Goal: Information Seeking & Learning: Learn about a topic

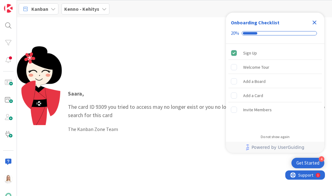
click at [312, 21] on icon "Close Checklist" at bounding box center [314, 22] width 7 height 7
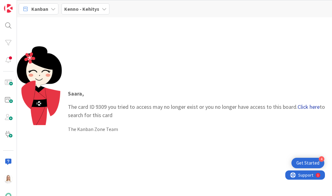
click at [306, 107] on link "Click here" at bounding box center [309, 106] width 22 height 7
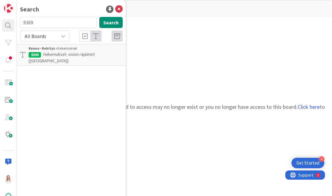
click at [68, 51] on p "Hakemukset -osion rajaimet ([GEOGRAPHIC_DATA])" at bounding box center [76, 57] width 94 height 13
click at [57, 50] on div "Kenno - Kehitys › Hakemukset" at bounding box center [76, 49] width 94 height 6
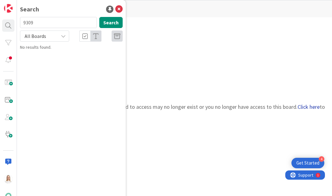
click at [310, 105] on link "Click here" at bounding box center [309, 106] width 22 height 7
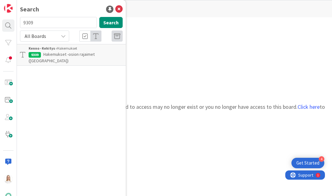
click at [71, 54] on span "Hakemukset -osion rajaimet ([GEOGRAPHIC_DATA])" at bounding box center [62, 57] width 66 height 12
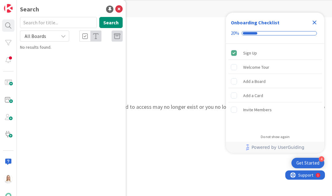
click at [314, 22] on icon "Close Checklist" at bounding box center [315, 23] width 4 height 4
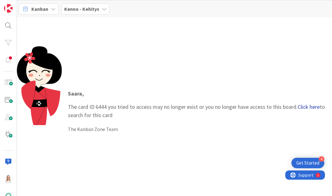
click at [300, 106] on link "Click here" at bounding box center [309, 106] width 22 height 7
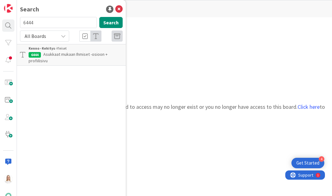
click at [85, 53] on span "Asukkaat mukaan Ihmiset -osioon + profiilisivu" at bounding box center [68, 57] width 79 height 12
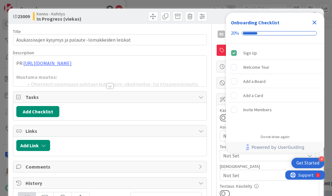
click at [314, 21] on icon "Close Checklist" at bounding box center [314, 22] width 7 height 7
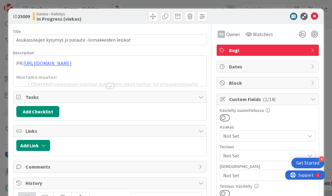
click at [108, 85] on div at bounding box center [110, 85] width 7 height 5
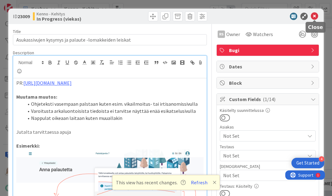
click at [314, 16] on icon at bounding box center [314, 16] width 7 height 7
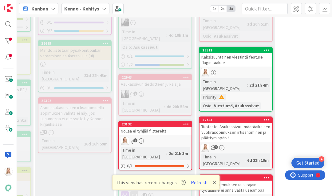
scroll to position [289, 165]
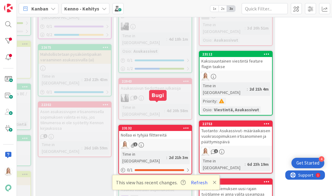
click at [159, 126] on div "23132" at bounding box center [157, 128] width 70 height 4
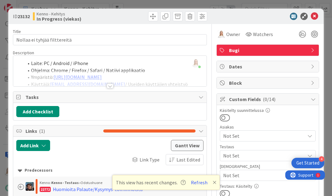
click at [109, 85] on div at bounding box center [110, 85] width 7 height 5
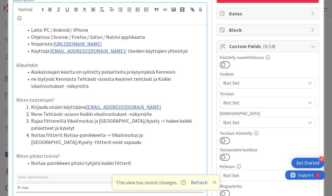
scroll to position [54, 0]
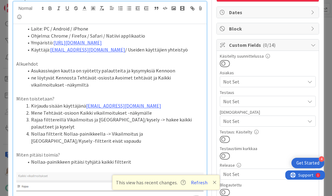
click at [214, 182] on icon at bounding box center [215, 182] width 4 height 5
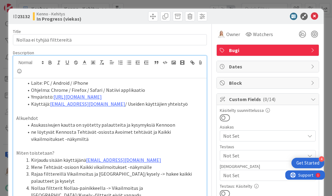
scroll to position [0, 0]
click at [314, 17] on icon at bounding box center [314, 16] width 7 height 7
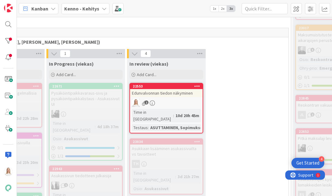
scroll to position [141, 242]
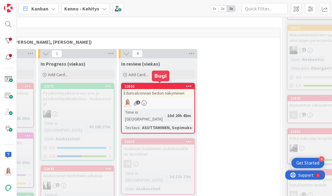
click at [156, 86] on div "22553" at bounding box center [160, 86] width 70 height 4
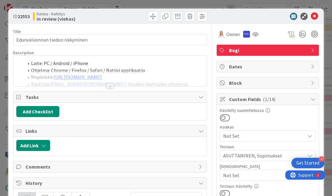
click at [109, 86] on div at bounding box center [110, 85] width 7 height 5
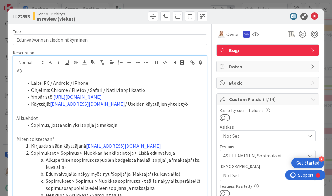
click at [17, 80] on ol "Laite: PC / Android / iPhone Ohjelma: Chrome / Firefox / Safari / Natiivi appli…" at bounding box center [109, 93] width 187 height 28
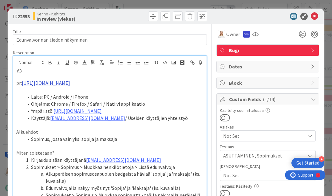
click at [70, 83] on link "https://github.com/pandiafi/kenno/pull/8305" at bounding box center [46, 83] width 48 height 6
click at [75, 92] on link "https://github.com/pandiafi/kenno/pull/8305" at bounding box center [54, 95] width 42 height 8
click at [167, 92] on p at bounding box center [109, 89] width 187 height 7
click at [312, 15] on icon at bounding box center [314, 16] width 7 height 7
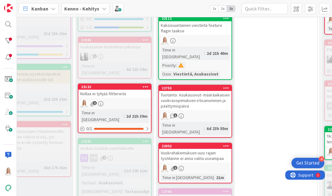
scroll to position [217, 205]
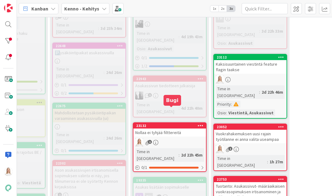
click at [165, 123] on div "23132" at bounding box center [171, 125] width 70 height 4
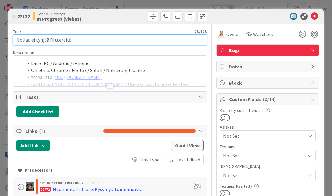
drag, startPoint x: 32, startPoint y: 41, endPoint x: 86, endPoint y: 41, distance: 54.1
click at [86, 41] on input "Nollaa ei tyhjää filttereitä" at bounding box center [110, 39] width 194 height 11
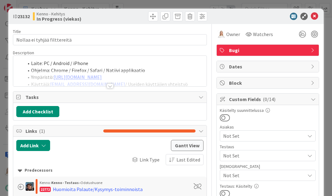
click at [110, 86] on div at bounding box center [110, 85] width 7 height 5
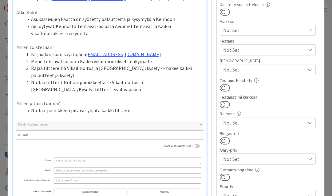
scroll to position [107, 0]
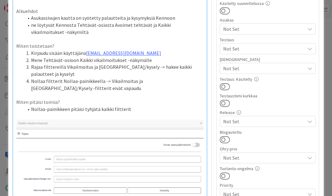
click at [133, 105] on li "Nollaa-painikkeen pitäisi tyhjätä kaikki filtterit" at bounding box center [114, 108] width 180 height 7
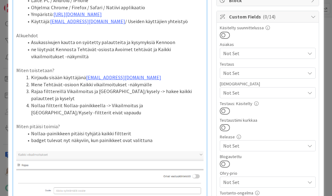
scroll to position [82, 0]
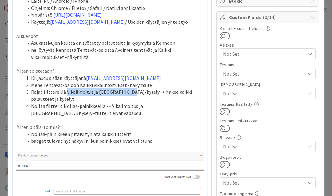
drag, startPoint x: 65, startPoint y: 89, endPoint x: 125, endPoint y: 89, distance: 60.9
click at [125, 89] on li "Rajaa filttereillä Vikailmoitus ja Palaute/kysely -> hakee kaikki palautteet ja…" at bounding box center [114, 95] width 180 height 14
copy li "Vikailmoitus ja Palaute/kysely"
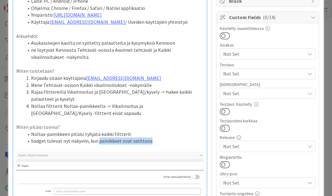
drag, startPoint x: 97, startPoint y: 132, endPoint x: 152, endPoint y: 133, distance: 54.8
click at [152, 137] on li "badget tulevat nyt näkyviin, kun painikkeet ovat valittuna" at bounding box center [114, 140] width 180 height 7
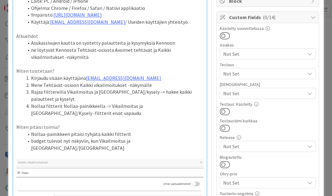
click at [127, 137] on li "badget tulevat nyt näkyviin, kun Vikailmoitus ja Palaute/kysely" at bounding box center [114, 144] width 180 height 14
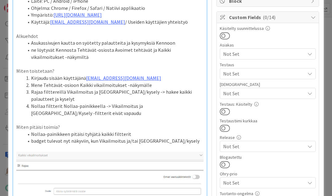
click at [171, 137] on li "badget tulevat nyt näkyviin, kun Vikailmoitus ja/tai Palaute/kysely" at bounding box center [114, 140] width 180 height 7
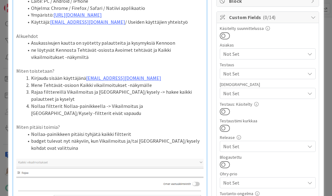
click at [166, 137] on li "badget tulevat nyt näkyviin, kun Vikailmoitus ja/tai Palaute/kysely kohdat ovat…" at bounding box center [114, 144] width 180 height 14
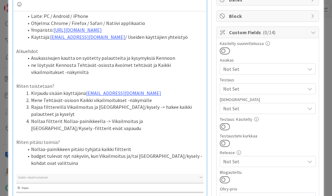
scroll to position [74, 0]
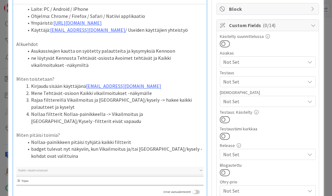
click at [55, 146] on li "badget tulevat nyt näkyviin, kun Vikailmoitus ja/tai Palaute/kysely -kohdat ova…" at bounding box center [114, 152] width 180 height 14
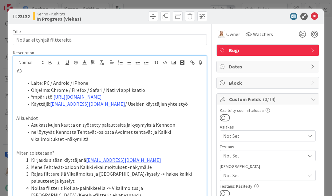
scroll to position [0, 0]
click at [315, 15] on icon at bounding box center [314, 16] width 7 height 7
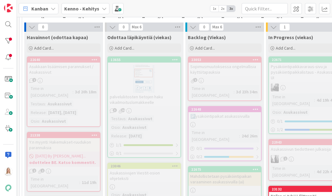
scroll to position [173, 14]
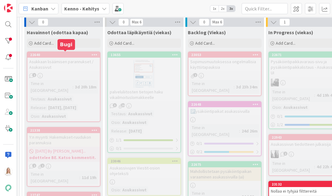
click at [58, 55] on div "22640" at bounding box center [65, 55] width 70 height 4
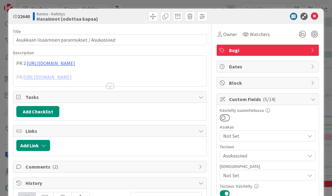
click at [107, 84] on div at bounding box center [110, 85] width 7 height 5
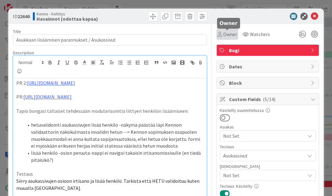
click at [227, 33] on span "Owner" at bounding box center [230, 33] width 14 height 7
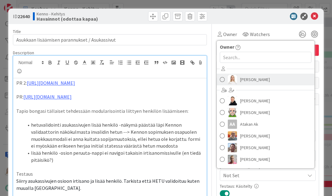
click at [246, 80] on span "[PERSON_NAME]" at bounding box center [255, 79] width 30 height 9
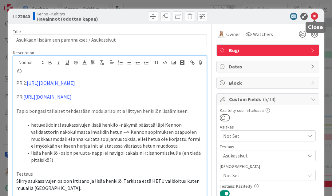
click at [316, 14] on icon at bounding box center [314, 16] width 7 height 7
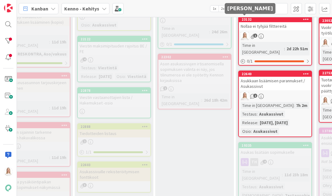
scroll to position [337, 45]
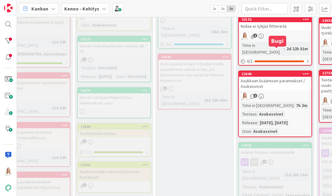
click at [274, 72] on div "22640" at bounding box center [277, 74] width 70 height 4
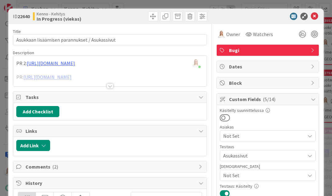
click at [117, 18] on div at bounding box center [160, 16] width 96 height 10
drag, startPoint x: 18, startPoint y: 16, endPoint x: 31, endPoint y: 16, distance: 12.6
click at [31, 16] on div "ID 22640 Kenno - Kehitys In Progress (viekas)" at bounding box center [61, 16] width 96 height 10
copy span "22640"
click at [109, 85] on div at bounding box center [110, 85] width 7 height 5
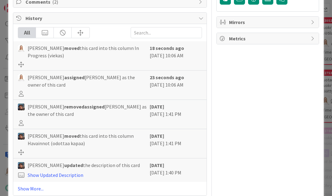
scroll to position [395, 0]
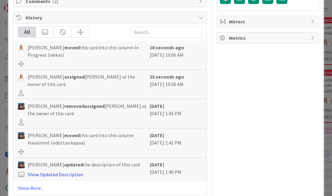
click at [45, 171] on link "Show Updated Description" at bounding box center [56, 174] width 56 height 6
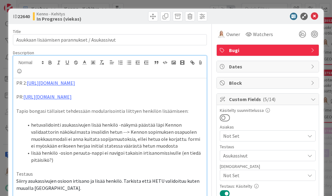
scroll to position [0, 0]
click at [52, 170] on p "Testaus" at bounding box center [109, 173] width 187 height 7
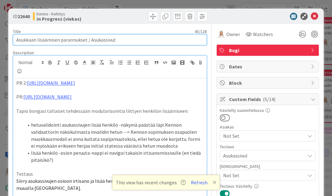
drag, startPoint x: 17, startPoint y: 41, endPoint x: 119, endPoint y: 41, distance: 102.4
click at [119, 41] on input "Asukkaan lisäämisen parannukset / Asukassivut" at bounding box center [110, 39] width 194 height 11
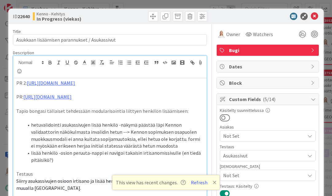
click at [130, 97] on p "PR: https://github.com/pandiafi/kenno/pull/8206" at bounding box center [109, 96] width 187 height 7
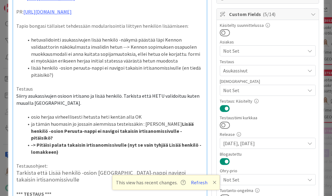
scroll to position [86, 0]
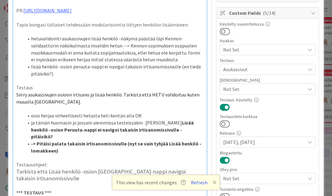
click at [60, 141] on li "-> Pitäisi palata takaisin irtisanomissivulle (nyt se vain tyhjää Lisää henkilö…" at bounding box center [114, 147] width 180 height 14
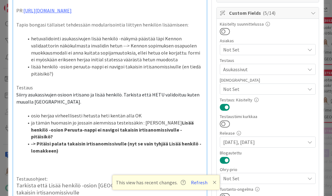
scroll to position [5, 0]
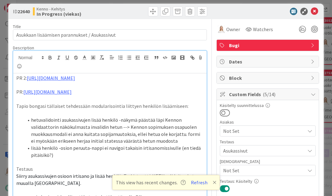
click at [16, 76] on div "PR 2: https://github.com/pandiafi/kenno/pull/8352 PR: https://github.com/pandia…" at bounding box center [109, 199] width 193 height 252
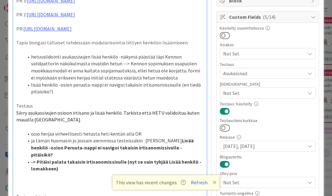
scroll to position [85, 0]
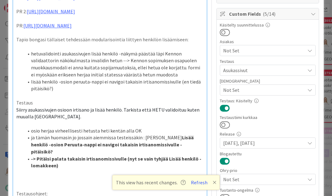
click at [20, 176] on p at bounding box center [109, 179] width 187 height 7
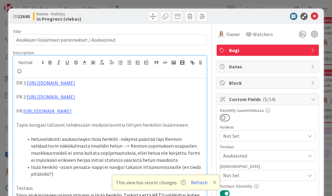
scroll to position [0, 0]
click at [314, 16] on icon at bounding box center [314, 16] width 7 height 7
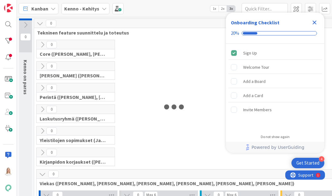
click at [315, 22] on icon "Close Checklist" at bounding box center [314, 22] width 7 height 7
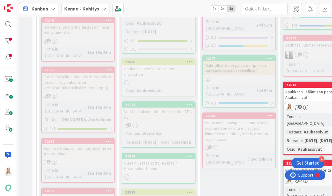
scroll to position [275, 0]
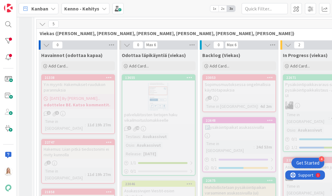
scroll to position [129, 0]
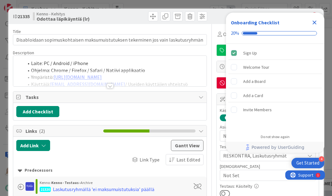
click at [315, 20] on icon "Close Checklist" at bounding box center [314, 22] width 7 height 7
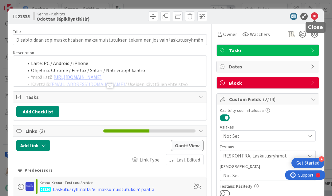
click at [314, 16] on icon at bounding box center [314, 16] width 7 height 7
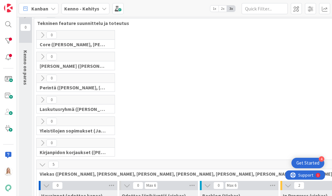
scroll to position [9, 0]
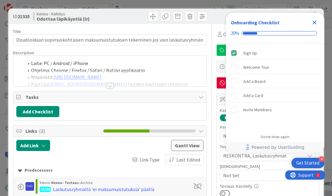
click at [315, 22] on icon "Close Checklist" at bounding box center [315, 23] width 4 height 4
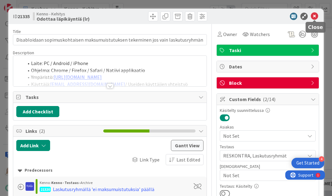
click at [315, 16] on icon at bounding box center [314, 16] width 7 height 7
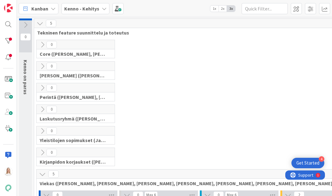
click at [42, 130] on icon at bounding box center [42, 130] width 7 height 7
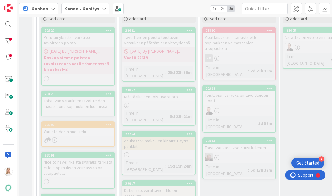
scroll to position [63, 0]
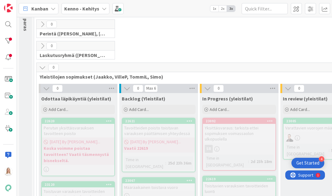
click at [47, 88] on icon at bounding box center [46, 88] width 7 height 7
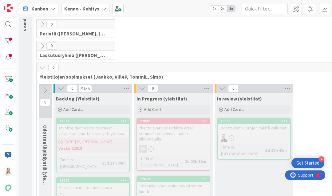
click at [42, 66] on icon at bounding box center [42, 67] width 7 height 7
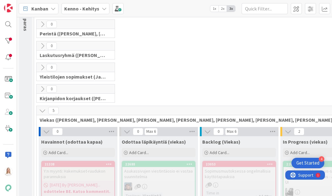
click at [41, 47] on icon at bounding box center [42, 45] width 7 height 7
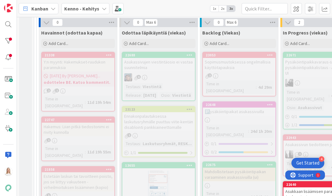
scroll to position [890, 0]
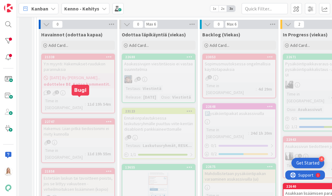
click at [74, 119] on div "22747" at bounding box center [80, 121] width 70 height 4
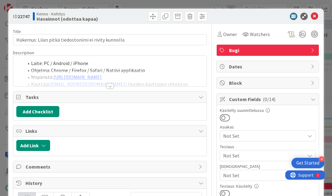
click at [108, 86] on div at bounding box center [110, 85] width 7 height 5
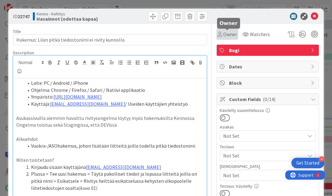
click at [229, 35] on span "Owner" at bounding box center [230, 33] width 14 height 7
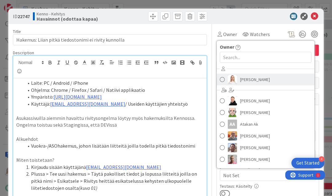
click at [245, 76] on span "[PERSON_NAME]" at bounding box center [255, 79] width 30 height 9
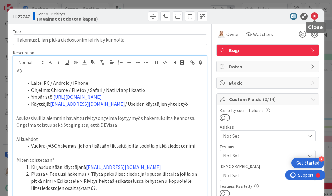
click at [315, 16] on icon at bounding box center [314, 16] width 7 height 7
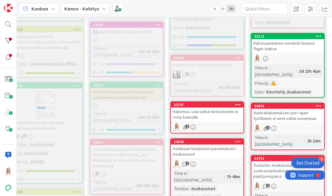
scroll to position [972, 114]
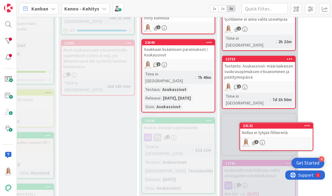
drag, startPoint x: 189, startPoint y: 182, endPoint x: 201, endPoint y: 182, distance: 12.0
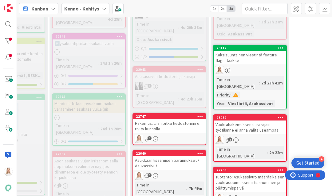
scroll to position [963, 150]
